Goal: Use online tool/utility: Utilize a website feature to perform a specific function

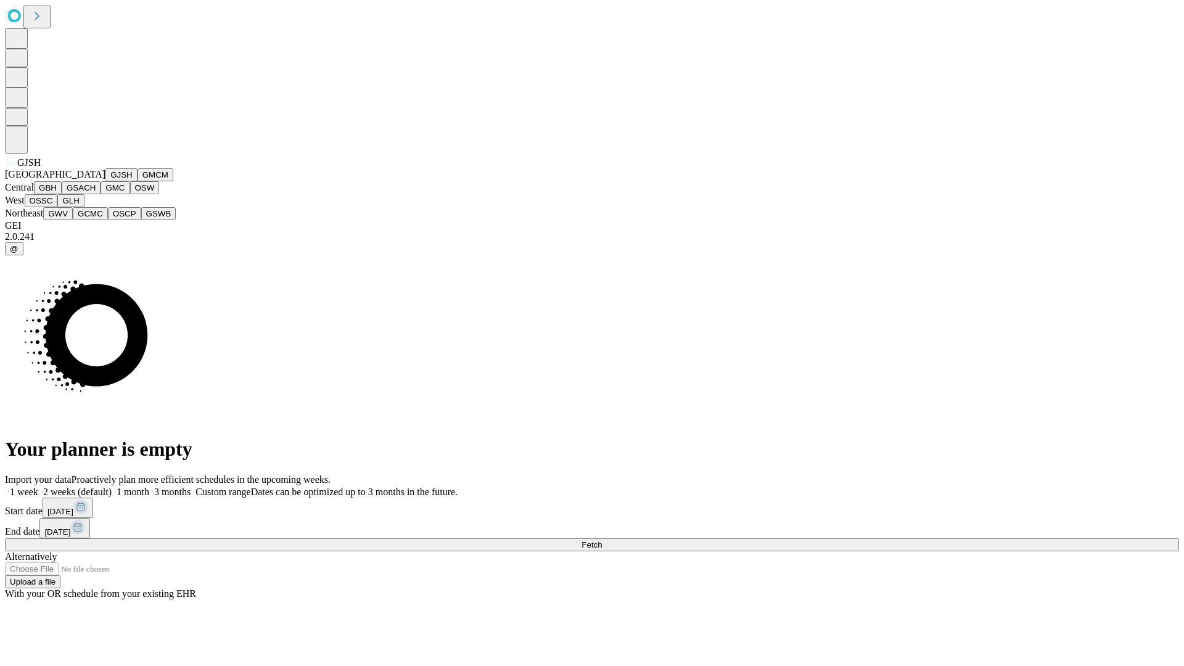
click at [105, 181] on button "GJSH" at bounding box center [121, 174] width 32 height 13
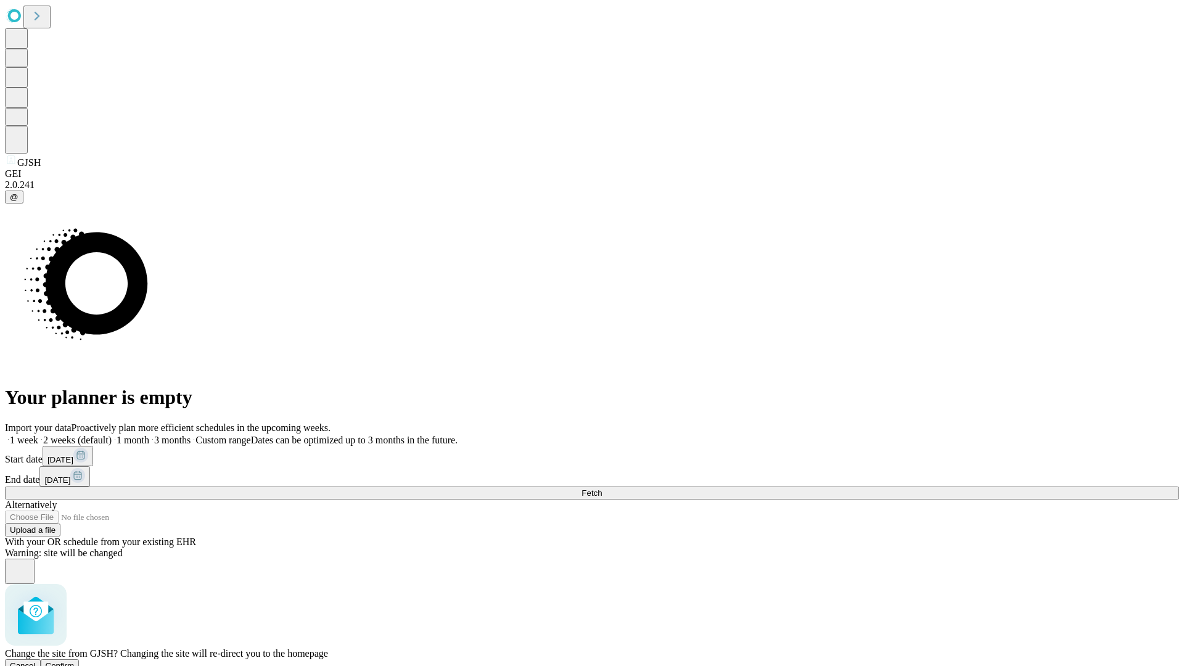
click at [75, 661] on span "Confirm" at bounding box center [60, 665] width 29 height 9
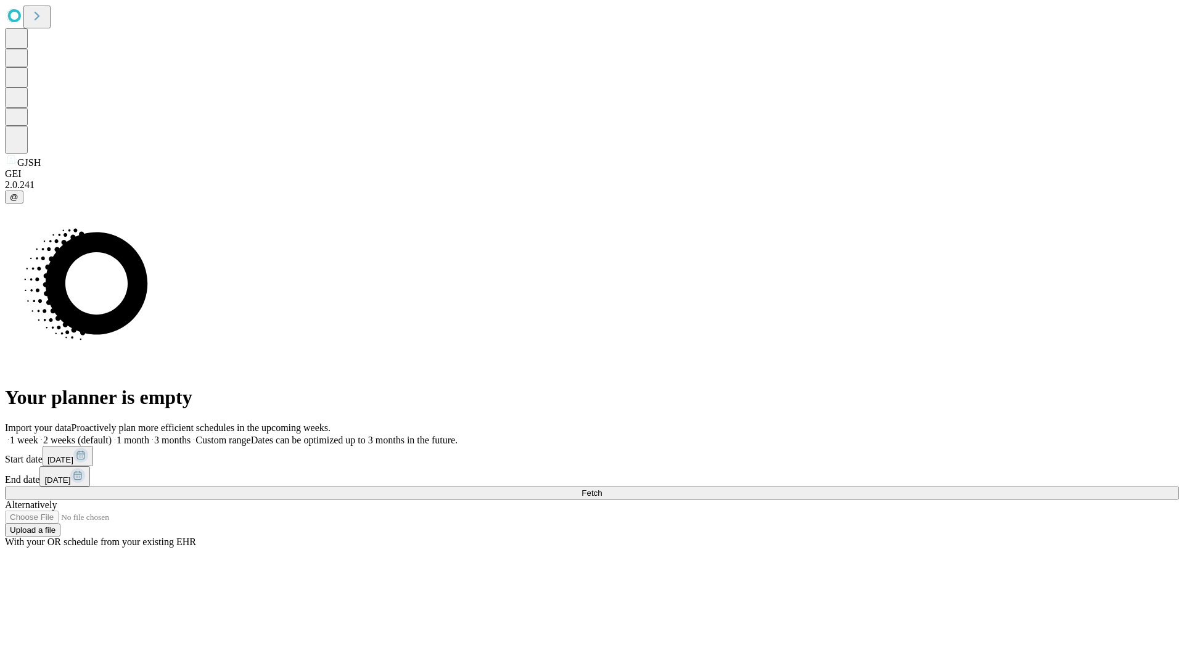
click at [38, 435] on label "1 week" at bounding box center [21, 440] width 33 height 10
click at [602, 488] on span "Fetch" at bounding box center [591, 492] width 20 height 9
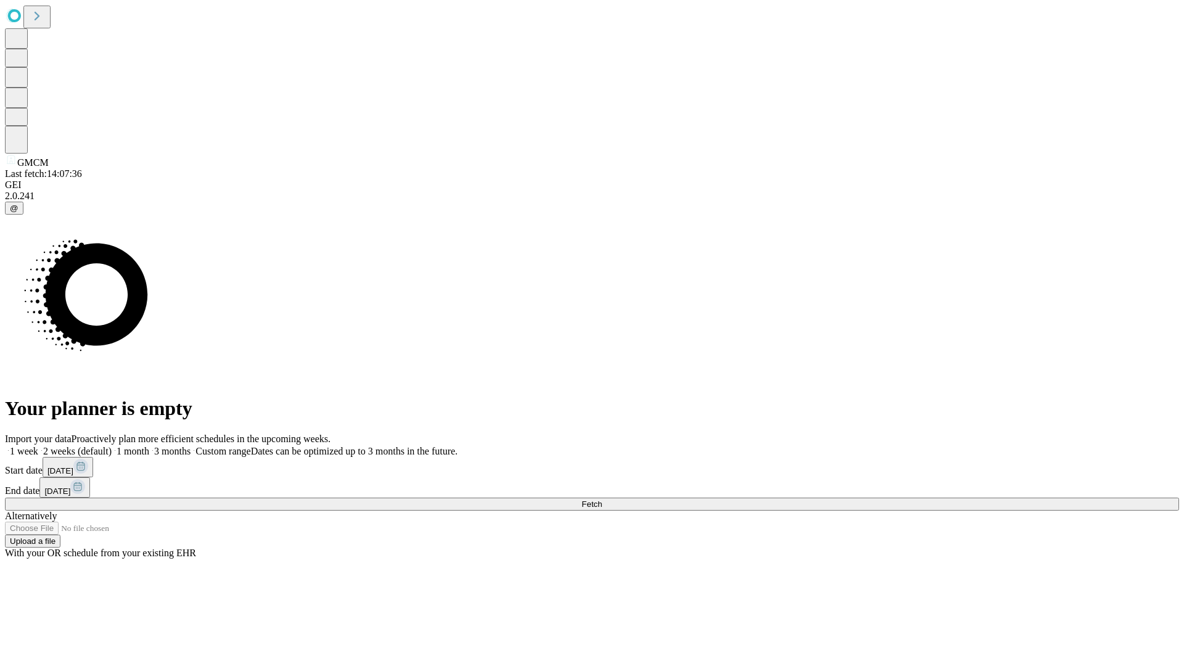
click at [38, 446] on label "1 week" at bounding box center [21, 451] width 33 height 10
click at [602, 499] on span "Fetch" at bounding box center [591, 503] width 20 height 9
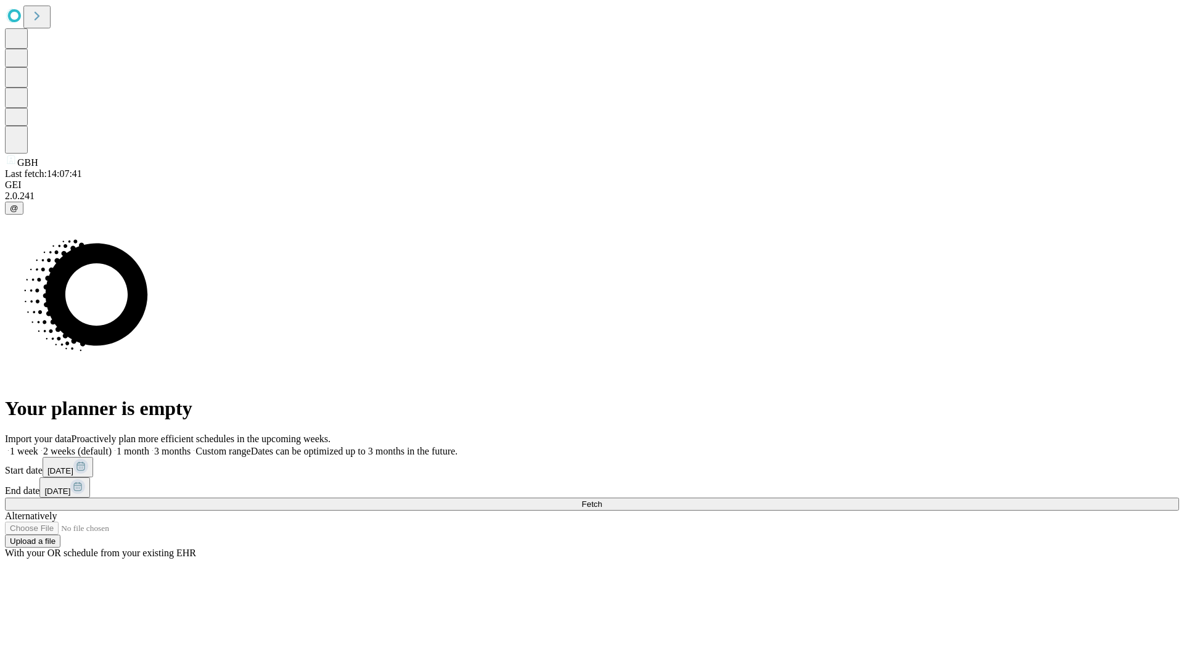
click at [602, 499] on span "Fetch" at bounding box center [591, 503] width 20 height 9
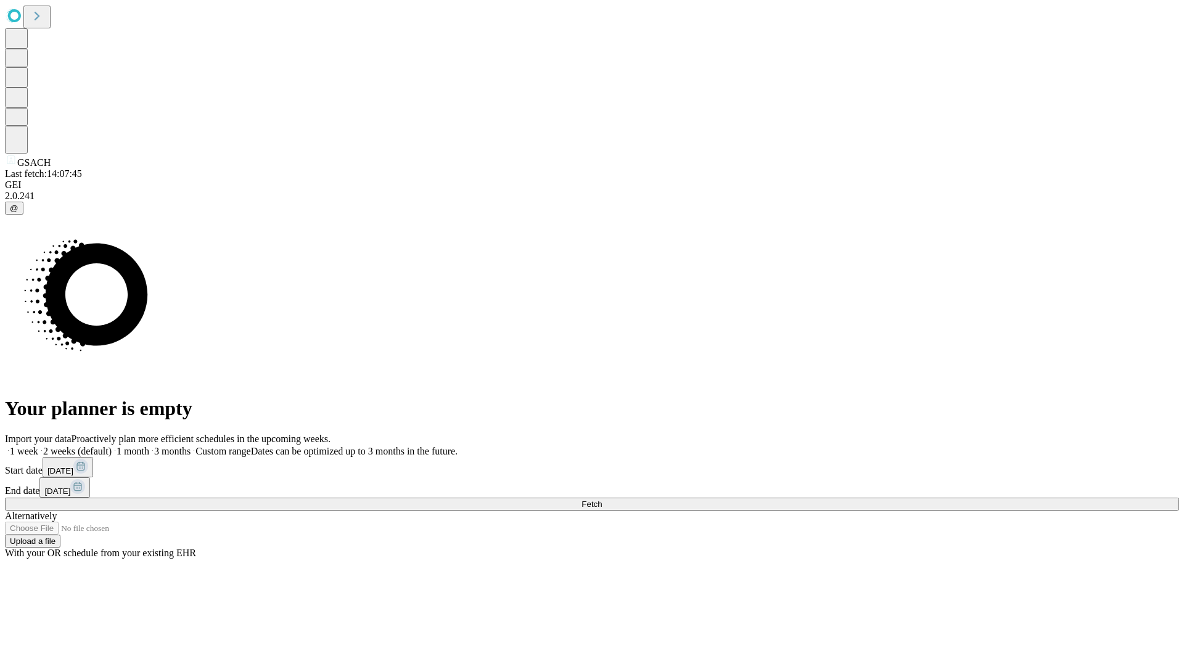
click at [38, 446] on label "1 week" at bounding box center [21, 451] width 33 height 10
click at [602, 499] on span "Fetch" at bounding box center [591, 503] width 20 height 9
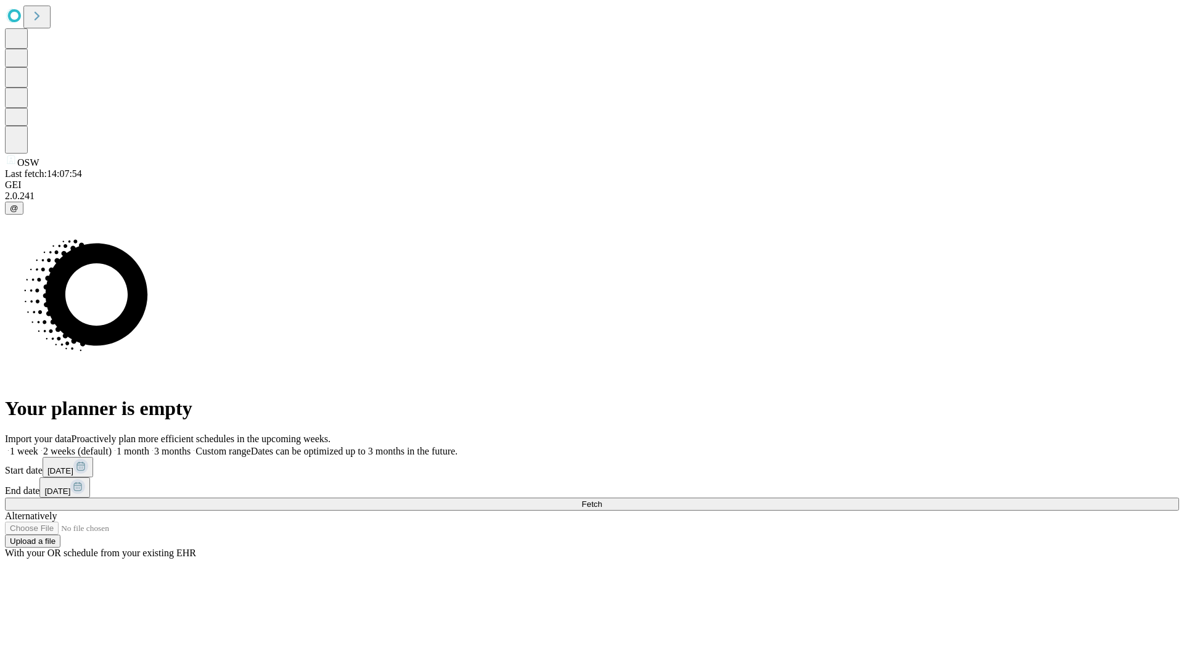
click at [38, 446] on label "1 week" at bounding box center [21, 451] width 33 height 10
click at [602, 499] on span "Fetch" at bounding box center [591, 503] width 20 height 9
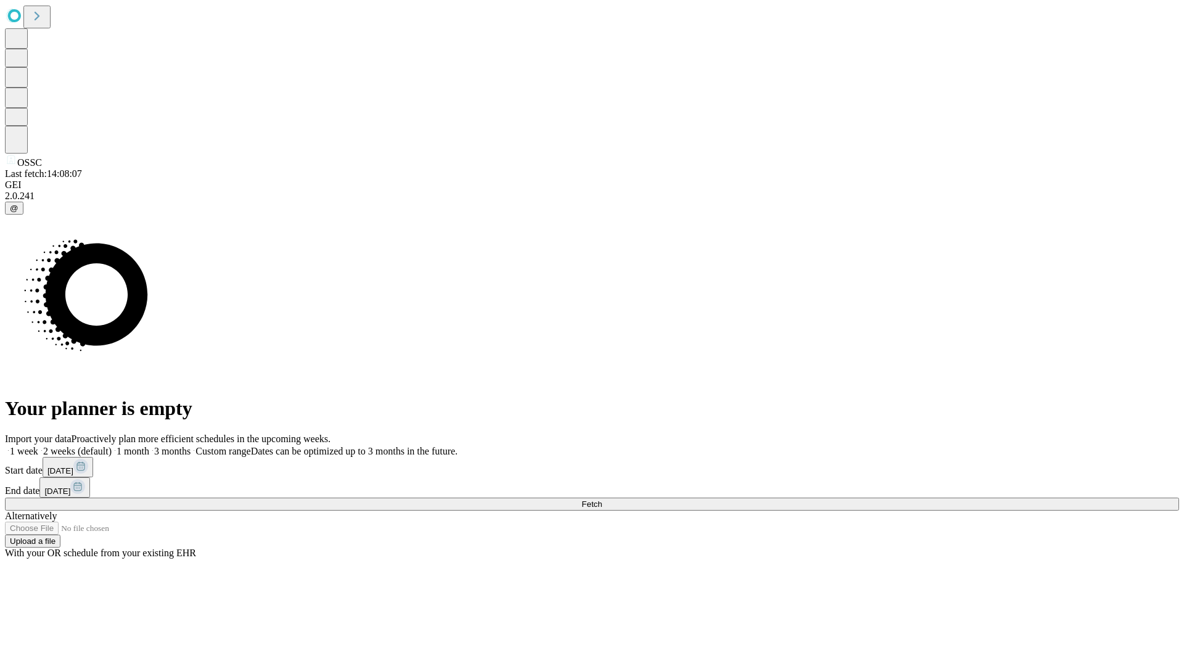
click at [38, 446] on label "1 week" at bounding box center [21, 451] width 33 height 10
click at [602, 499] on span "Fetch" at bounding box center [591, 503] width 20 height 9
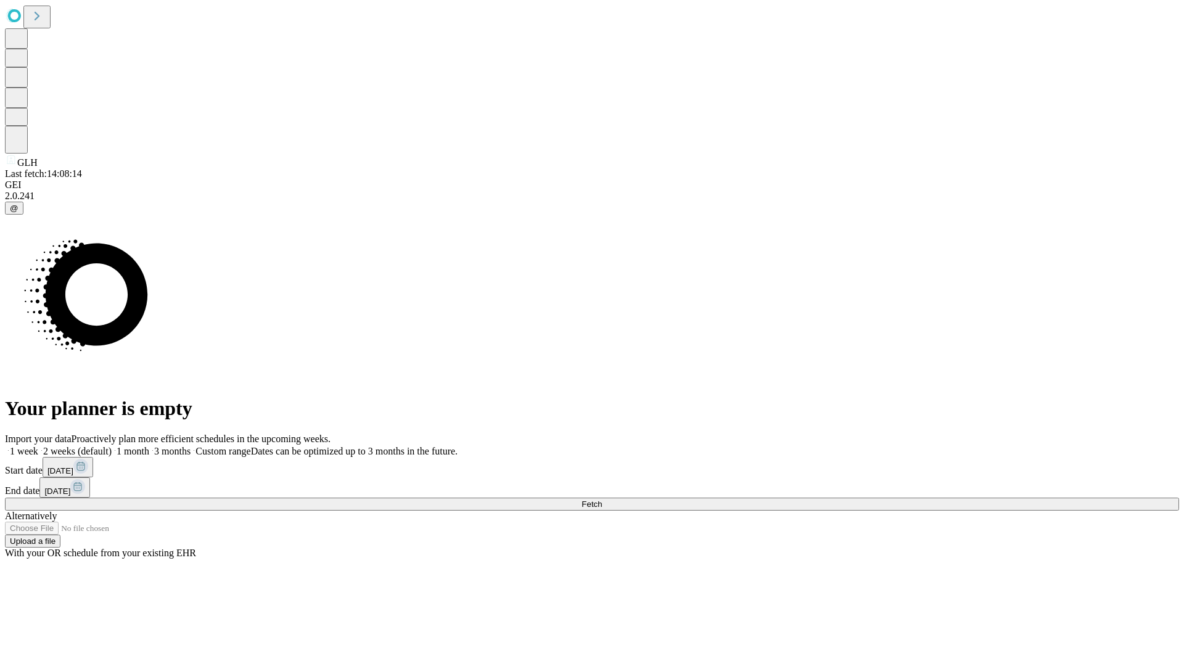
click at [38, 446] on label "1 week" at bounding box center [21, 451] width 33 height 10
click at [602, 499] on span "Fetch" at bounding box center [591, 503] width 20 height 9
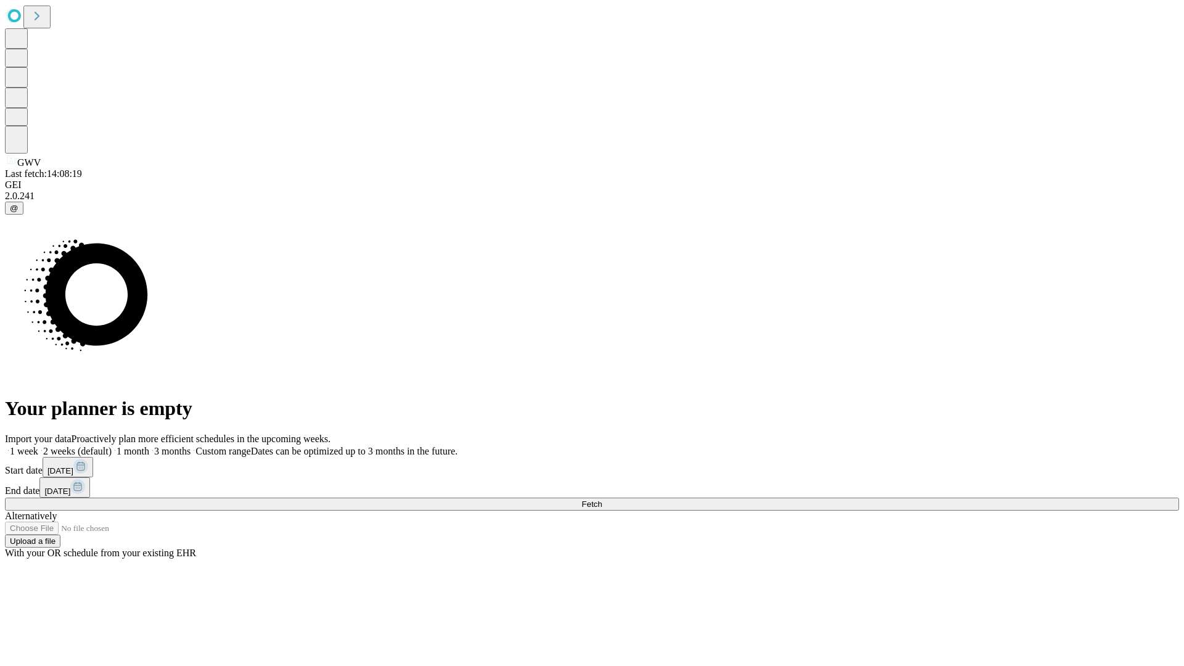
click at [38, 446] on label "1 week" at bounding box center [21, 451] width 33 height 10
click at [602, 499] on span "Fetch" at bounding box center [591, 503] width 20 height 9
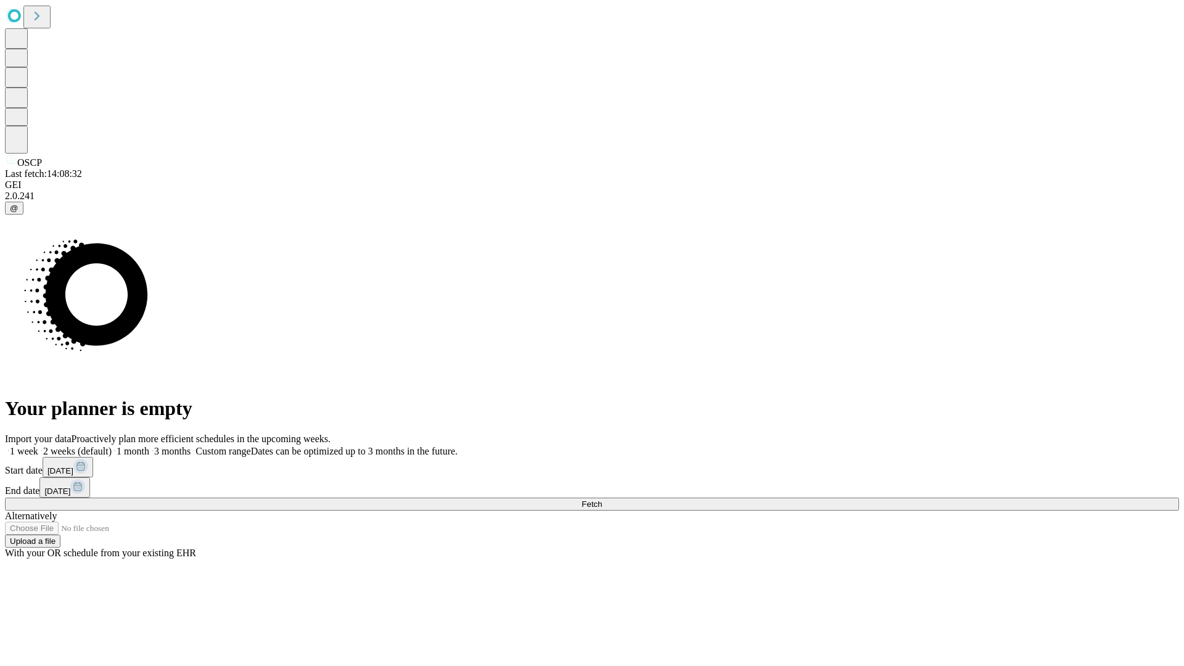
click at [38, 446] on label "1 week" at bounding box center [21, 451] width 33 height 10
click at [602, 499] on span "Fetch" at bounding box center [591, 503] width 20 height 9
